Goal: Task Accomplishment & Management: Manage account settings

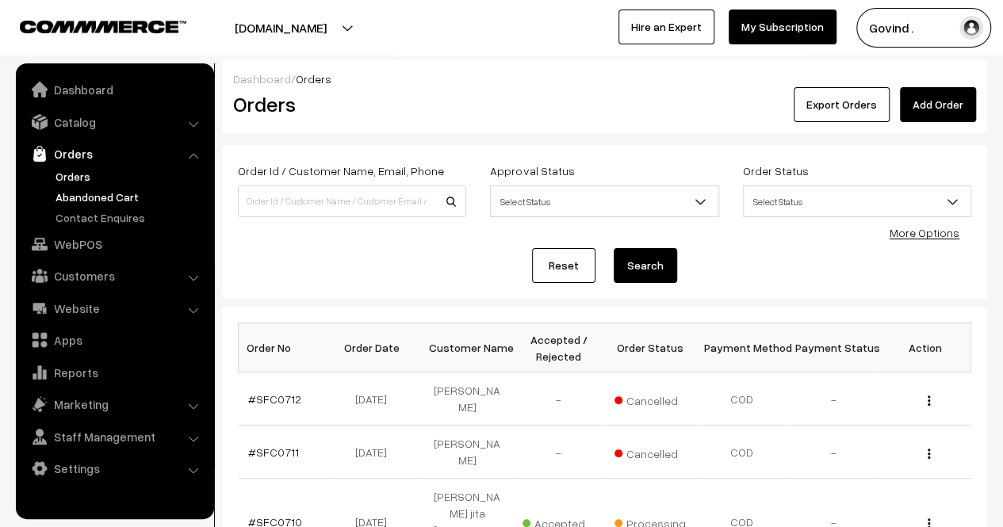
click at [101, 197] on link "Abandoned Cart" at bounding box center [130, 197] width 157 height 17
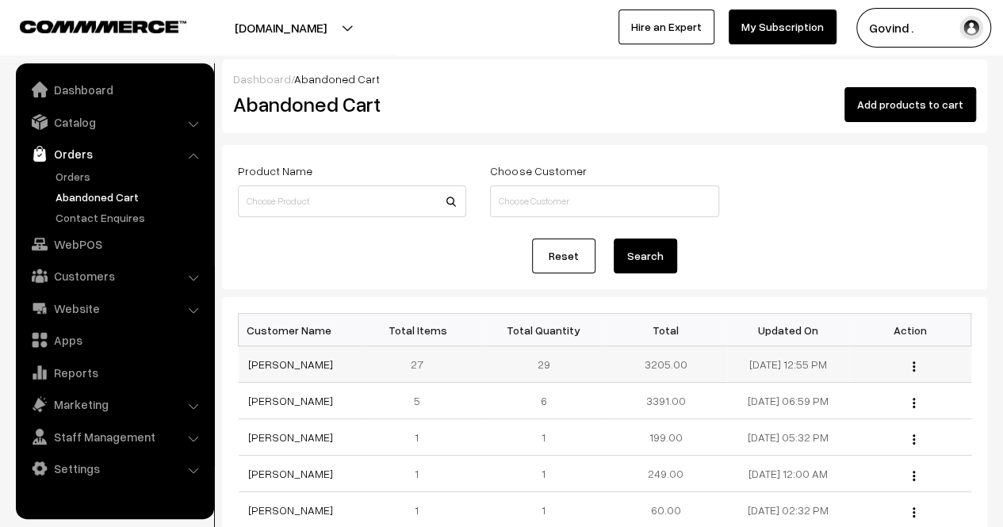
click at [912, 365] on button "button" at bounding box center [914, 366] width 4 height 13
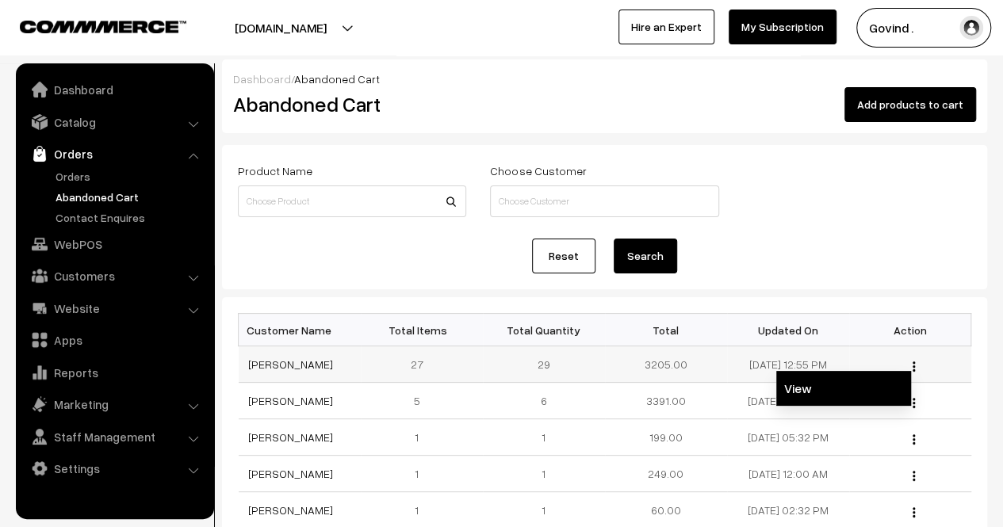
click at [856, 383] on link "View" at bounding box center [843, 388] width 135 height 35
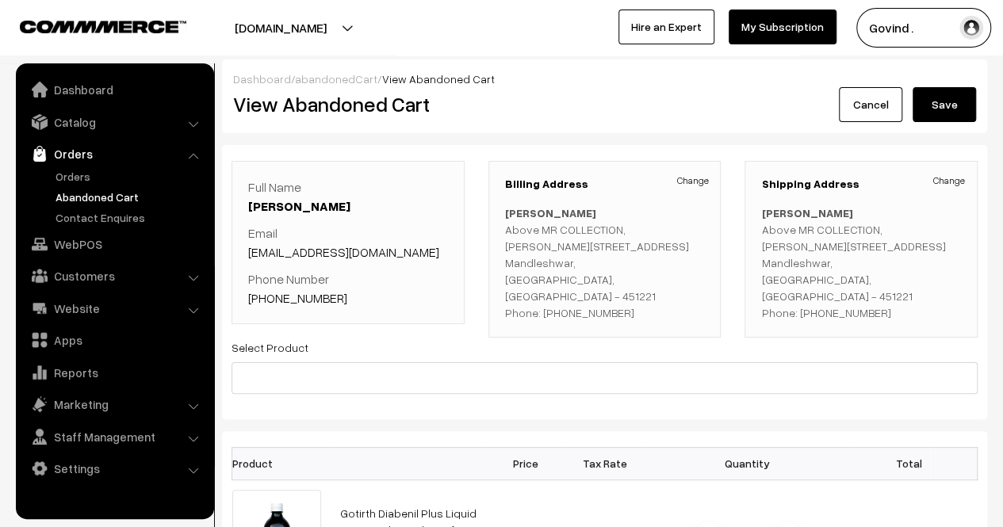
click at [1002, 197] on html "Thank you for showing interest. Our team will call you shortly. Close [DOMAIN_N…" at bounding box center [501, 263] width 1003 height 527
click at [870, 106] on link "Cancel" at bounding box center [870, 104] width 63 height 35
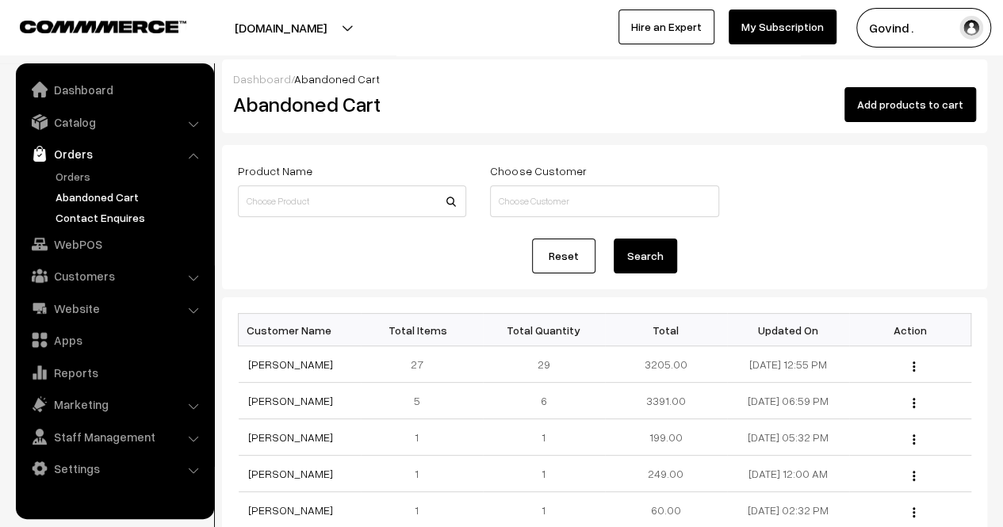
click at [121, 212] on link "Contact Enquires" at bounding box center [130, 217] width 157 height 17
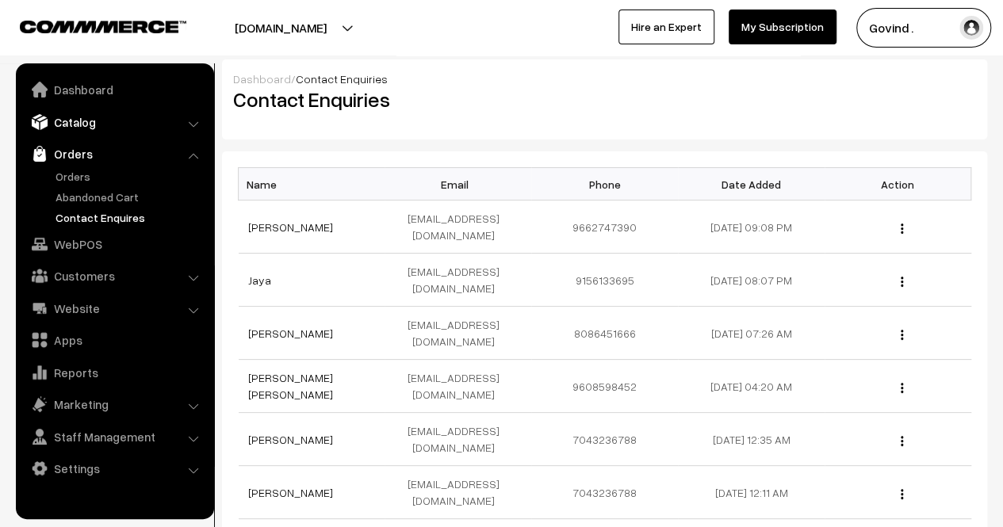
click at [103, 129] on link "Catalog" at bounding box center [114, 122] width 189 height 29
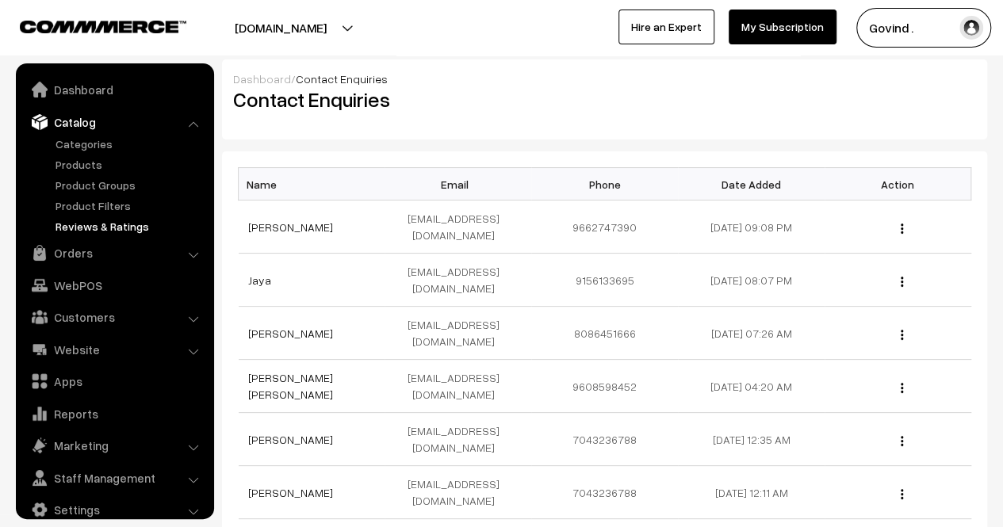
click at [84, 229] on link "Reviews & Ratings" at bounding box center [130, 226] width 157 height 17
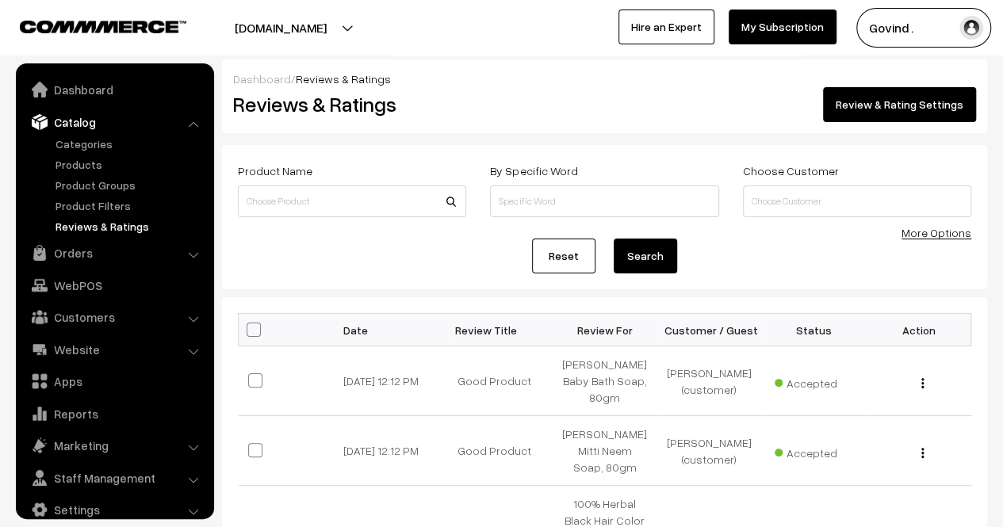
scroll to position [20, 0]
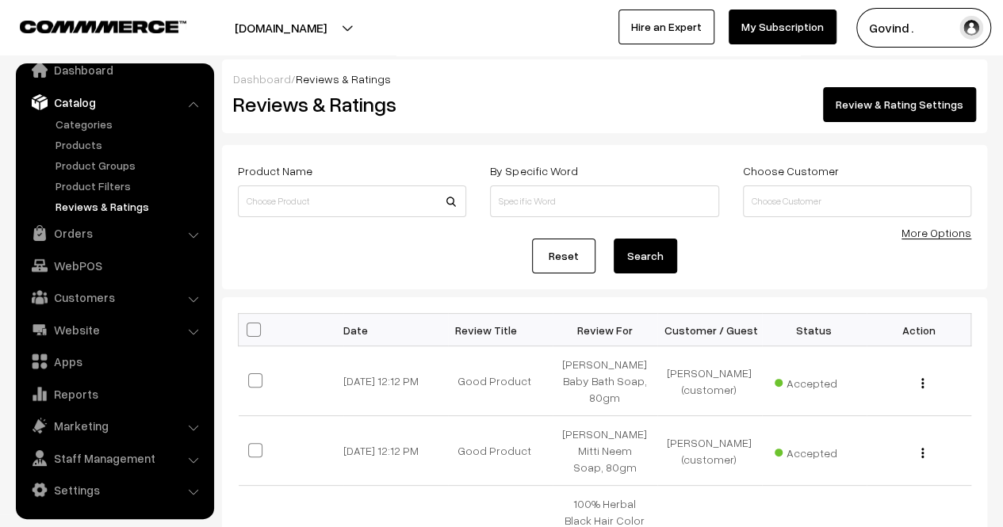
click at [132, 99] on link "Catalog" at bounding box center [114, 102] width 189 height 29
click at [101, 77] on link "Dashboard" at bounding box center [114, 69] width 189 height 29
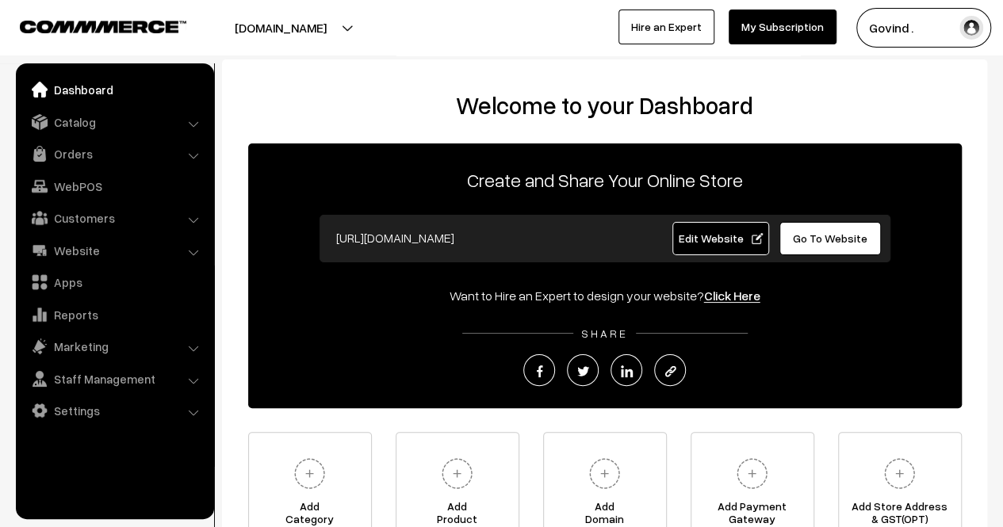
click at [95, 136] on ul "Dashboard Catalog" at bounding box center [115, 291] width 198 height 456
click at [83, 120] on link "Catalog" at bounding box center [114, 122] width 189 height 29
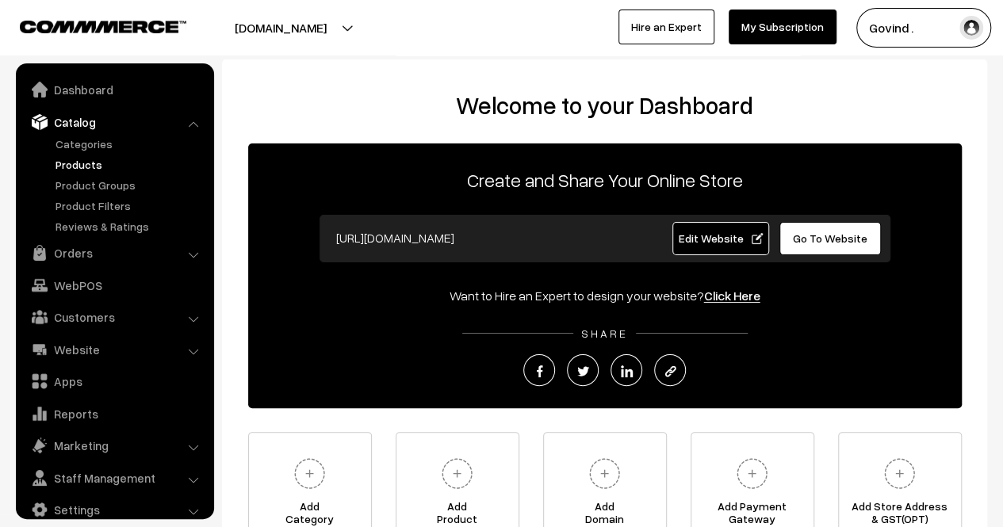
click at [75, 169] on link "Products" at bounding box center [130, 164] width 157 height 17
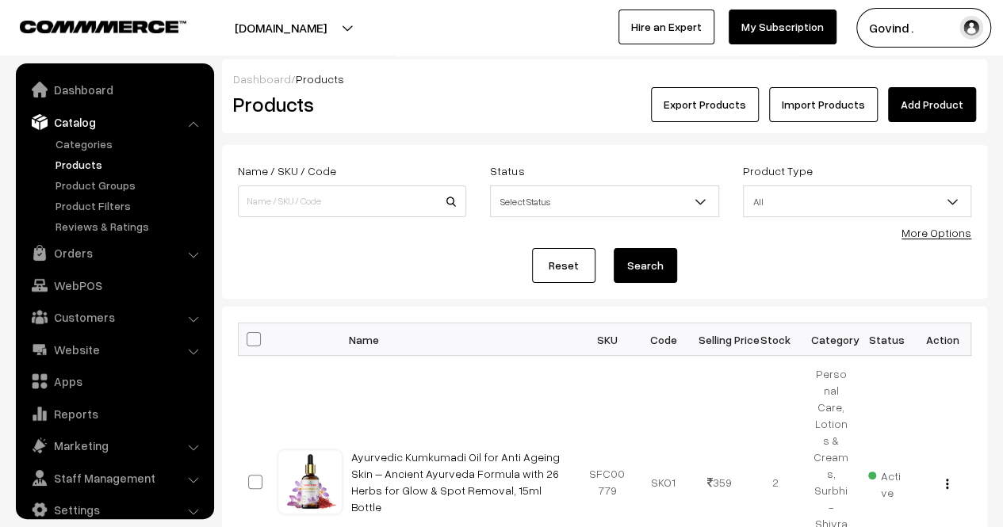
scroll to position [20, 0]
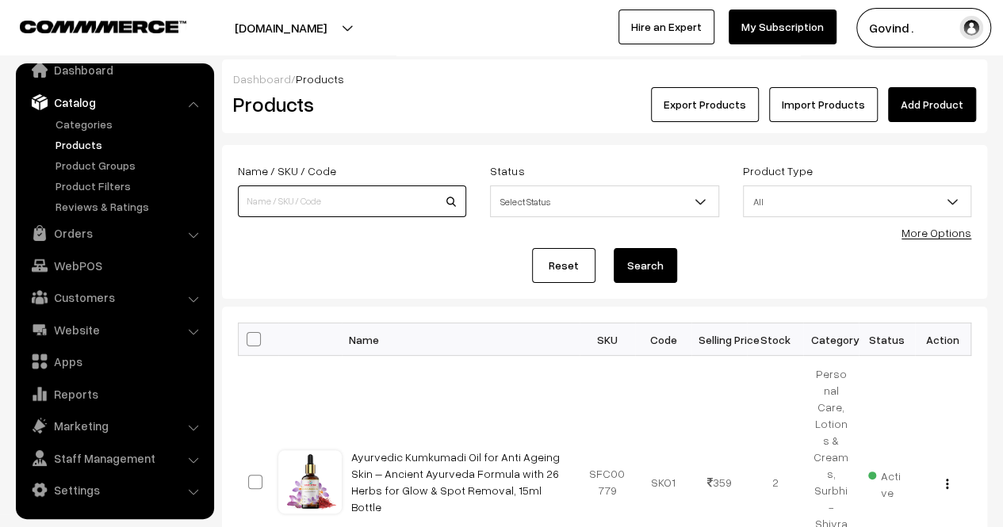
click at [354, 196] on input at bounding box center [352, 201] width 228 height 32
type input "bilona"
click at [613, 248] on button "Search" at bounding box center [644, 265] width 63 height 35
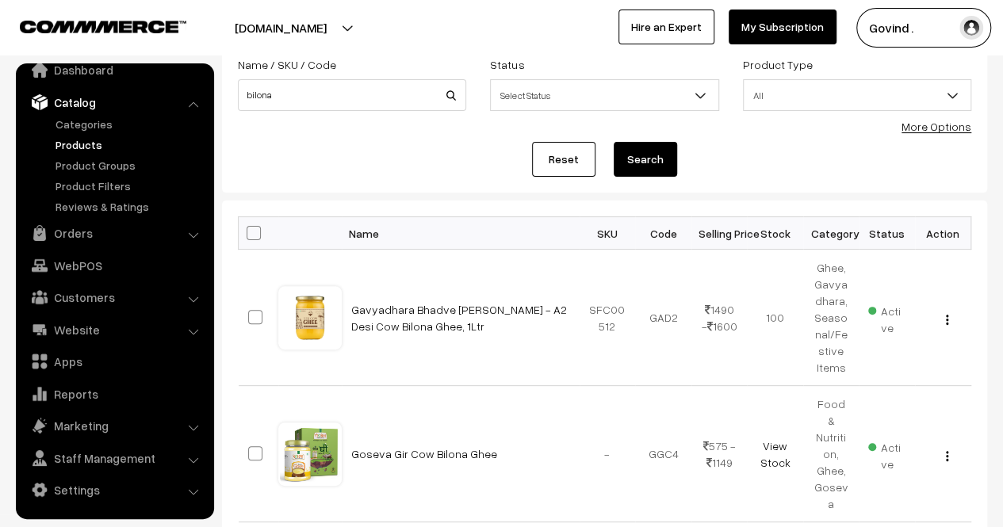
scroll to position [107, 0]
drag, startPoint x: 1014, startPoint y: 168, endPoint x: 1014, endPoint y: 220, distance: 52.3
click at [1002, 220] on html "Thank you for showing interest. Our team will call you shortly. Close shopforco…" at bounding box center [501, 156] width 1003 height 527
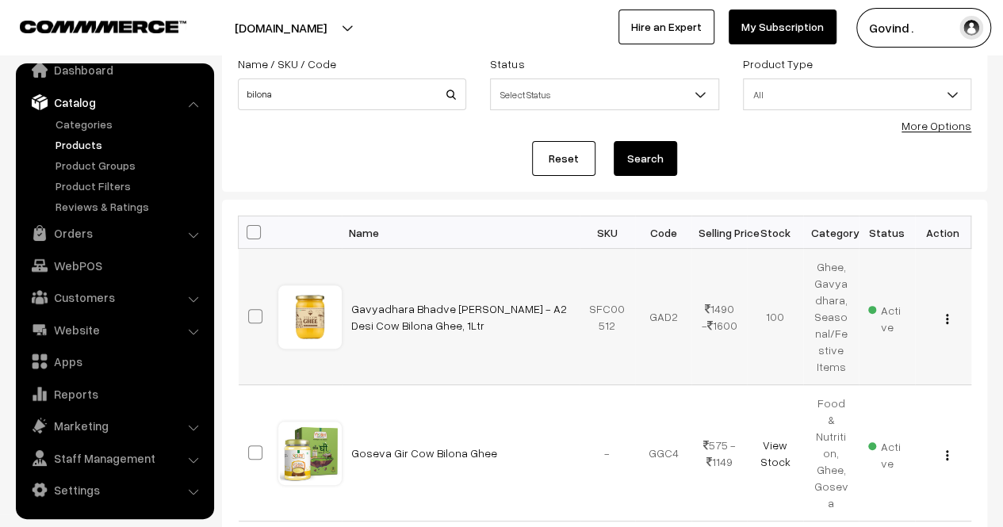
click at [946, 316] on img "button" at bounding box center [947, 319] width 2 height 10
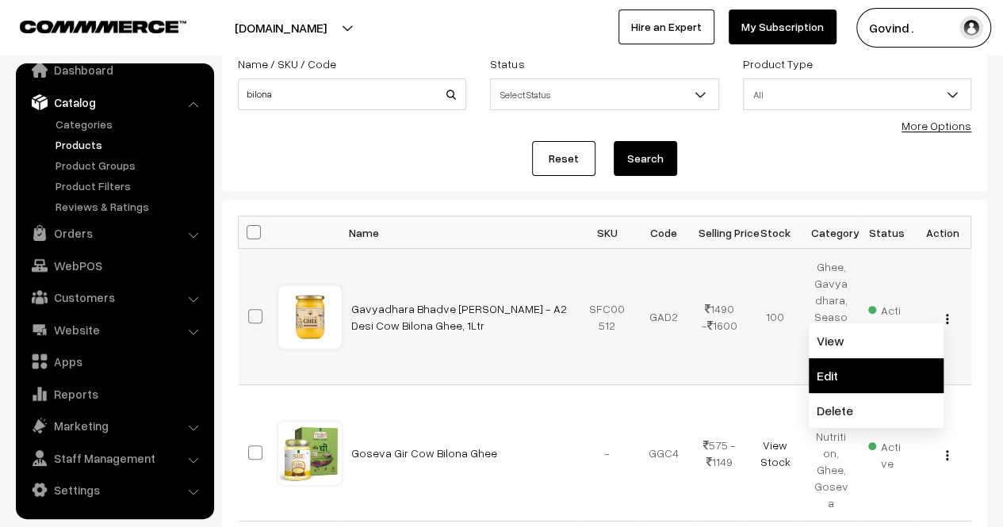
click at [877, 370] on link "Edit" at bounding box center [875, 375] width 135 height 35
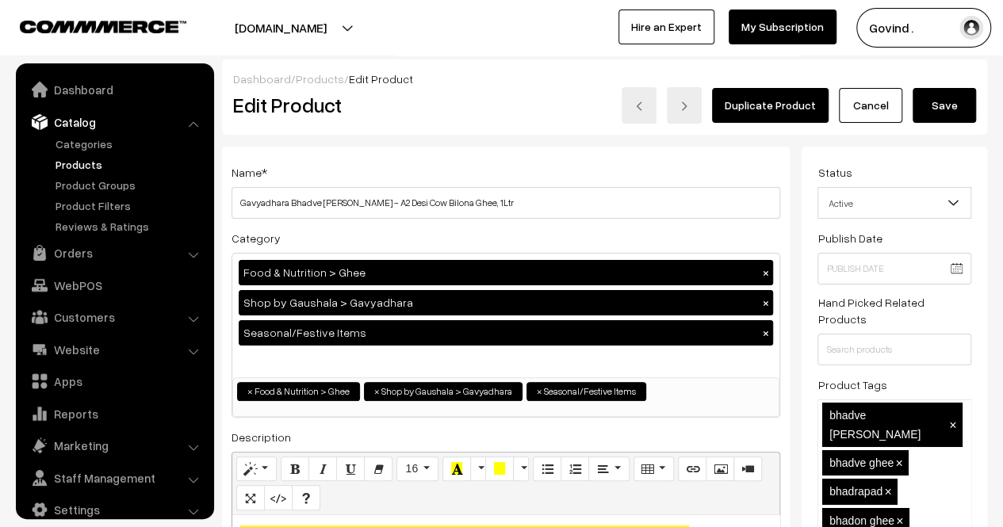
scroll to position [20, 0]
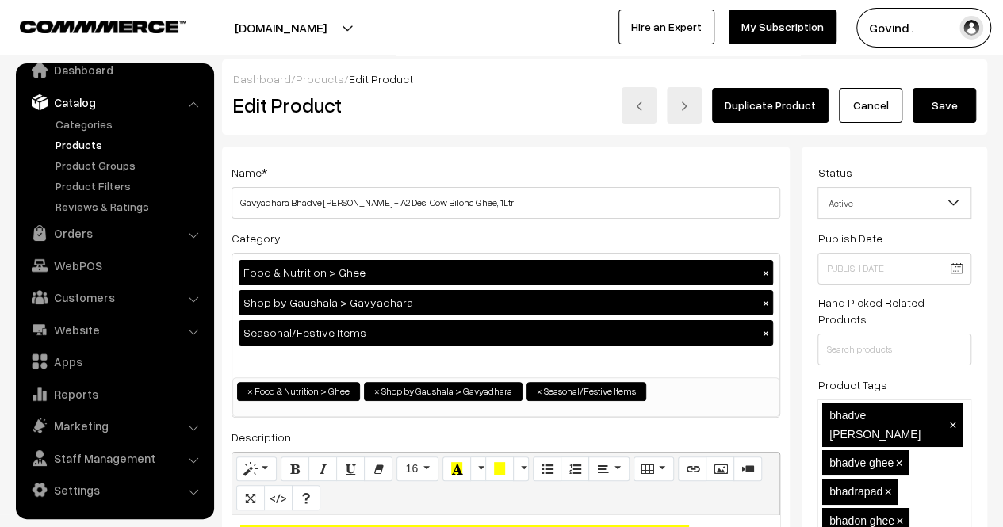
click at [880, 105] on link "Cancel" at bounding box center [870, 105] width 63 height 35
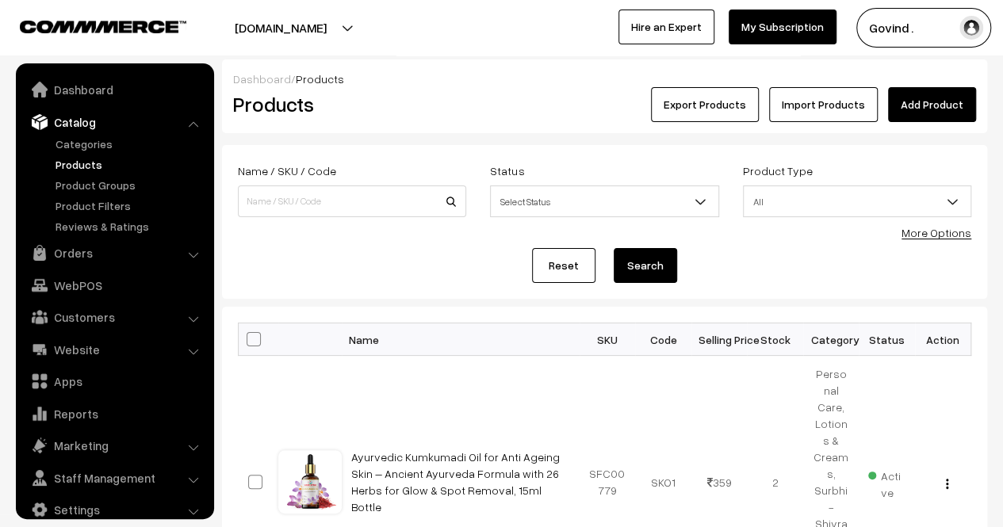
scroll to position [20, 0]
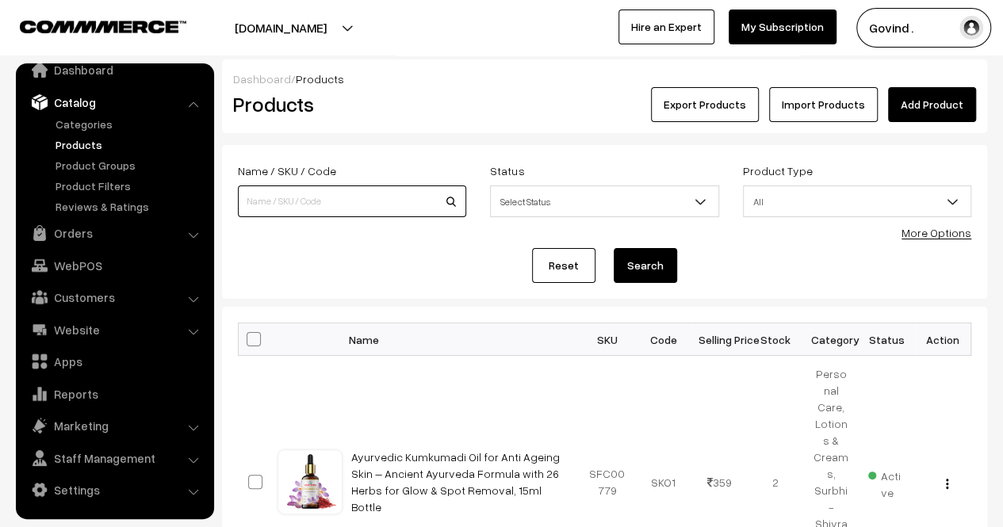
click at [385, 196] on input at bounding box center [352, 201] width 228 height 32
type input "bilona"
click at [613, 248] on button "Search" at bounding box center [644, 265] width 63 height 35
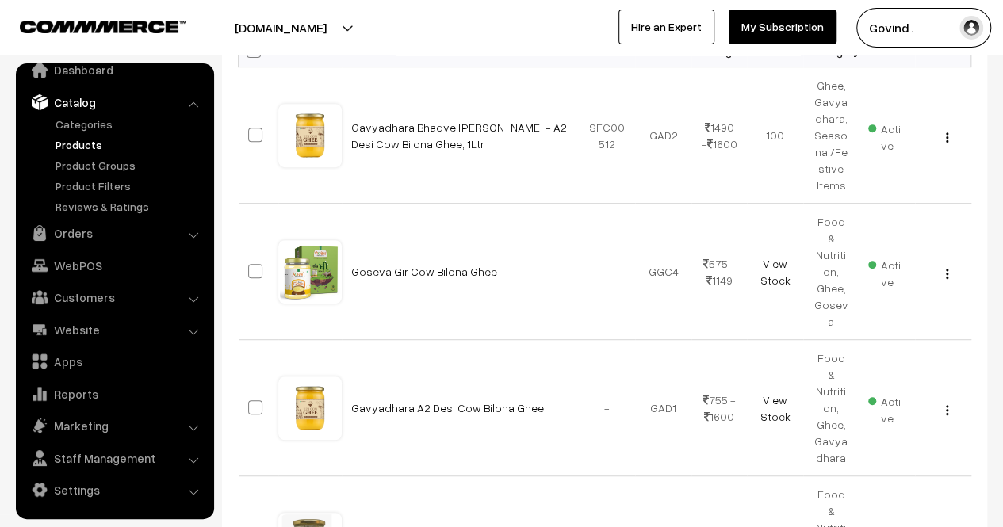
scroll to position [311, 0]
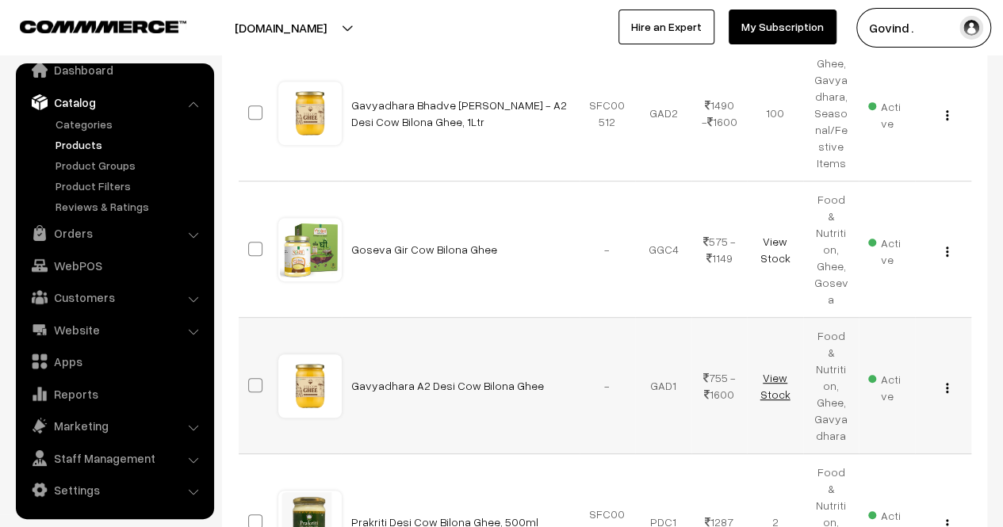
click at [780, 371] on link "View Stock" at bounding box center [774, 386] width 30 height 30
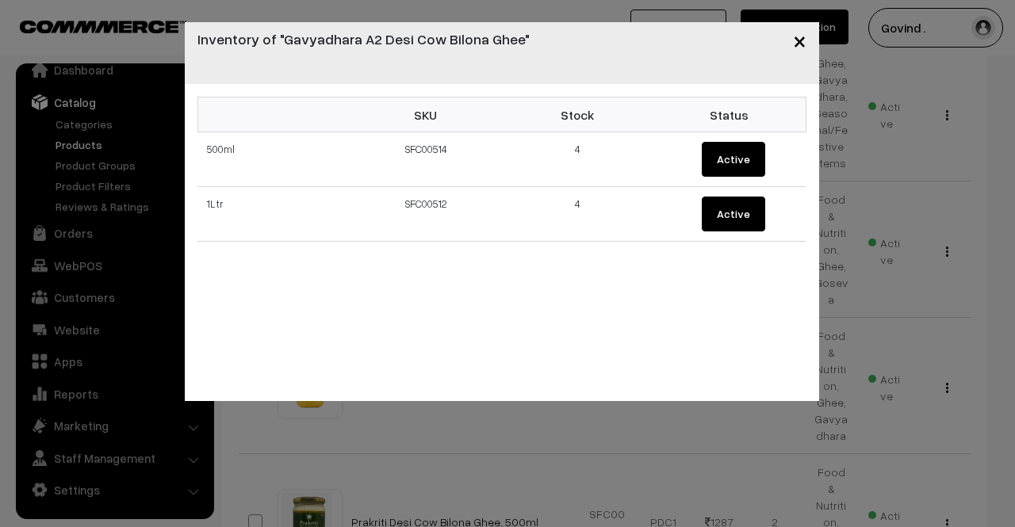
click at [802, 46] on span "×" at bounding box center [799, 39] width 13 height 29
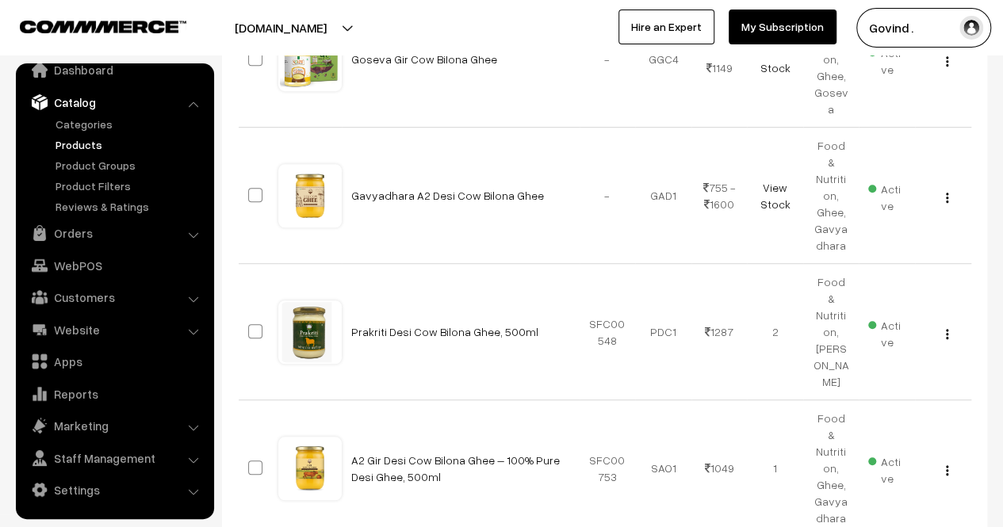
scroll to position [0, 0]
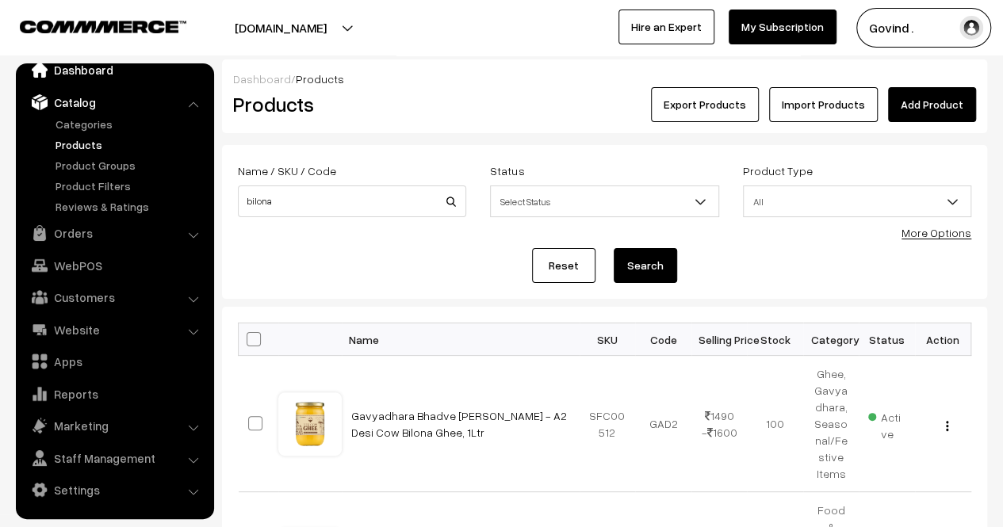
click at [81, 70] on link "Dashboard" at bounding box center [114, 69] width 189 height 29
